Goal: Task Accomplishment & Management: Manage account settings

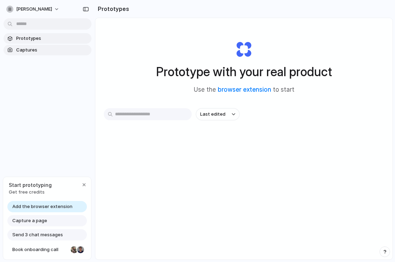
click at [48, 46] on span "Captures" at bounding box center [52, 49] width 73 height 7
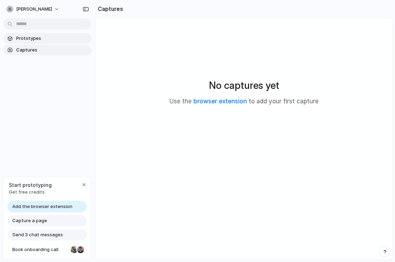
click at [47, 41] on span "Prototypes" at bounding box center [52, 38] width 73 height 7
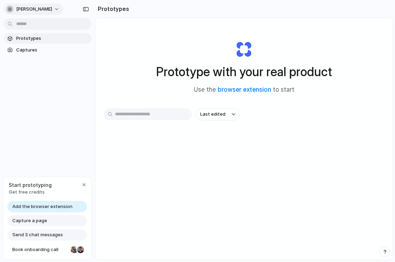
click at [48, 8] on span "[PERSON_NAME]" at bounding box center [34, 9] width 36 height 7
click at [200, 142] on div "Last edited" at bounding box center [244, 139] width 281 height 62
click at [48, 48] on span "Captures" at bounding box center [52, 49] width 73 height 7
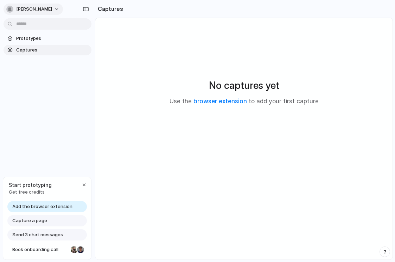
click at [50, 8] on span "[PERSON_NAME]" at bounding box center [34, 9] width 36 height 7
click at [367, 79] on div "Settings Invite members Change theme Sign out" at bounding box center [197, 131] width 395 height 262
